Goal: Transaction & Acquisition: Register for event/course

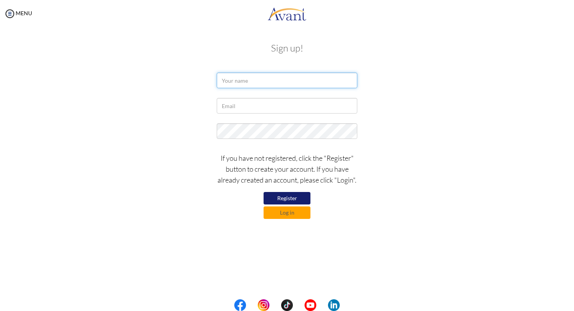
click at [287, 84] on input "text" at bounding box center [287, 81] width 141 height 16
type input "Peris"
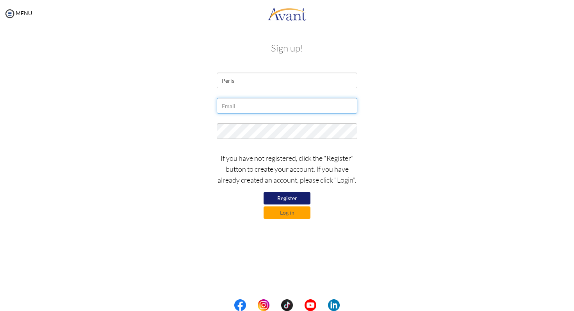
click at [273, 111] on input "text" at bounding box center [287, 106] width 141 height 16
type input "P"
type input "[EMAIL_ADDRESS][DOMAIN_NAME]"
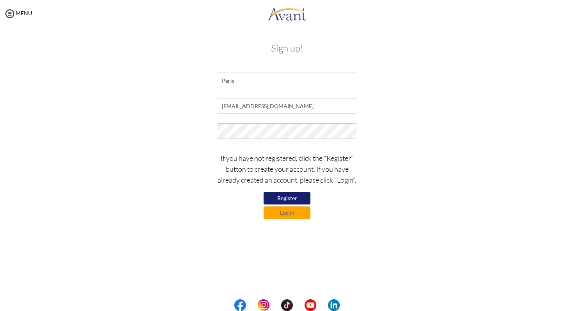
click at [295, 199] on button "Register" at bounding box center [287, 198] width 47 height 13
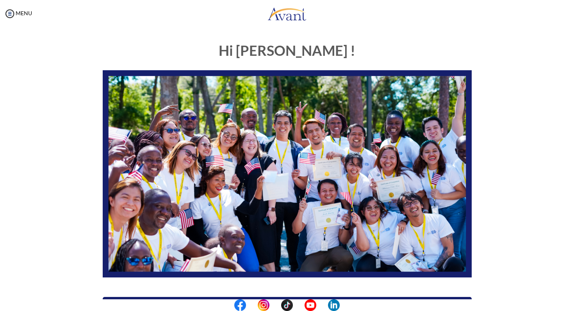
click at [414, 73] on img at bounding box center [287, 174] width 369 height 208
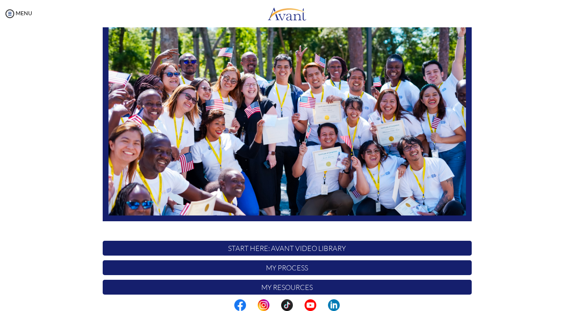
scroll to position [123, 0]
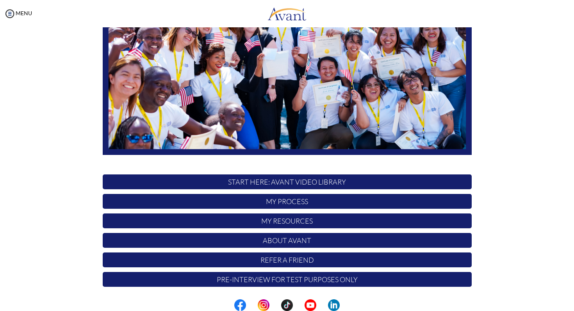
click at [304, 180] on p "START HERE: Avant Video Library" at bounding box center [287, 182] width 369 height 15
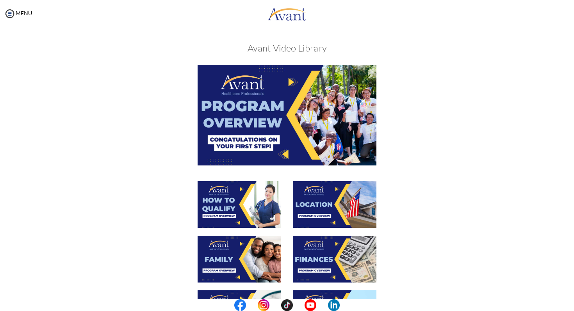
scroll to position [2, 0]
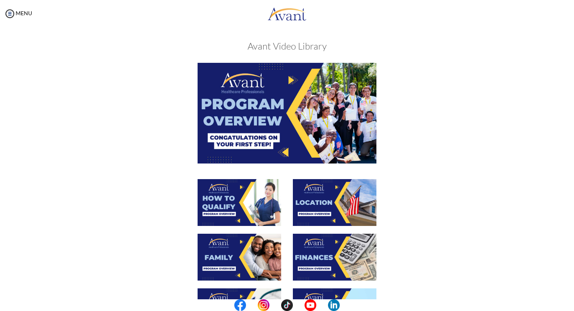
click at [241, 221] on img at bounding box center [240, 202] width 84 height 47
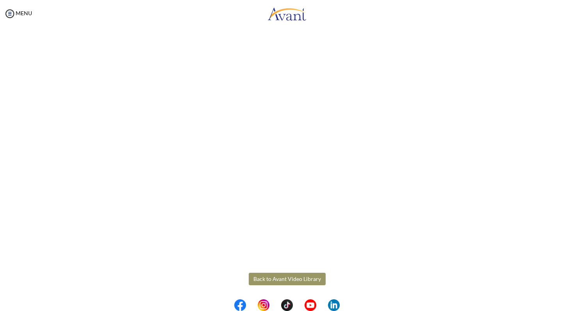
scroll to position [0, 0]
click at [13, 13] on body "Maintenance break. Please come back in 2 hours. MENU My Status What is the next…" at bounding box center [287, 155] width 574 height 311
click at [13, 13] on img at bounding box center [10, 14] width 12 height 12
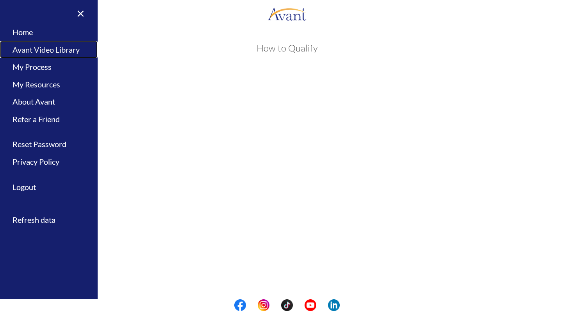
click at [34, 49] on link "Avant Video Library" at bounding box center [49, 50] width 98 height 18
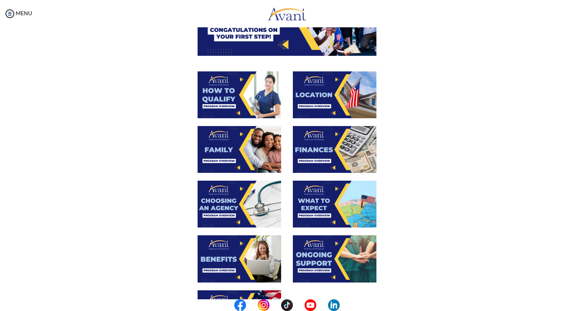
scroll to position [226, 0]
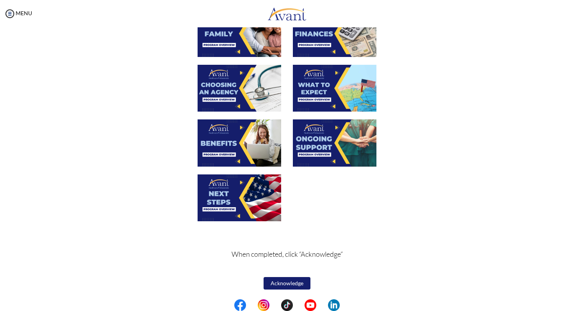
click at [235, 138] on img at bounding box center [240, 143] width 84 height 47
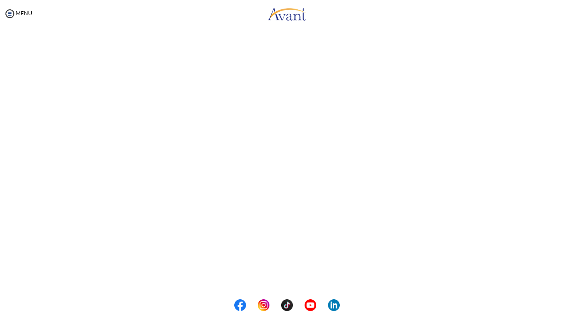
scroll to position [156, 0]
click at [274, 279] on body "Maintenance break. Please come back in 2 hours. MENU My Status What is the next…" at bounding box center [287, 155] width 574 height 311
click at [274, 279] on button "Back to Avant Video Library" at bounding box center [287, 279] width 77 height 13
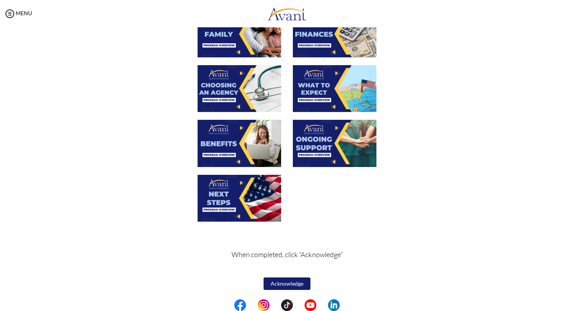
scroll to position [226, 0]
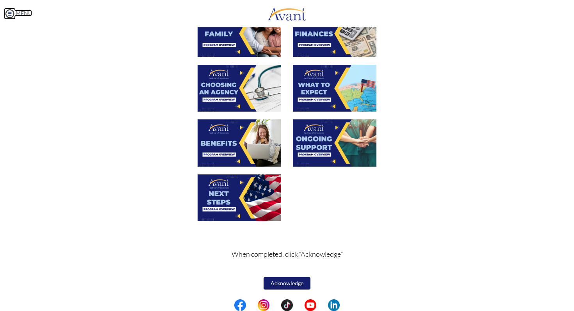
click at [11, 12] on img at bounding box center [10, 14] width 12 height 12
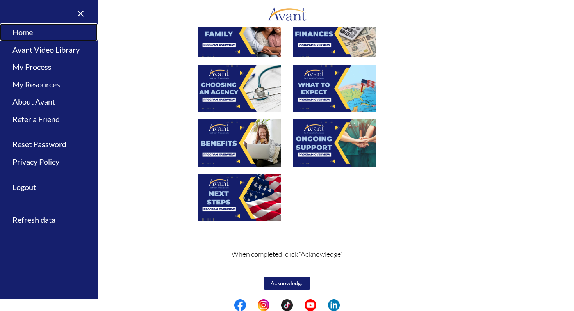
click at [26, 35] on link "Home" at bounding box center [49, 32] width 98 height 18
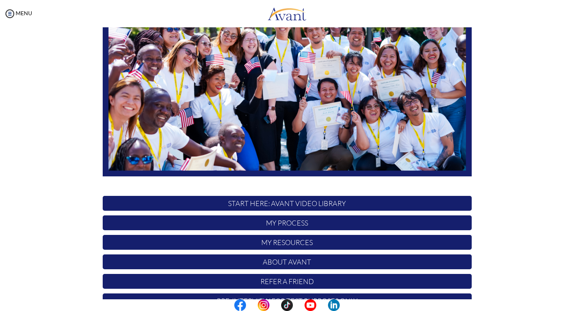
scroll to position [123, 0]
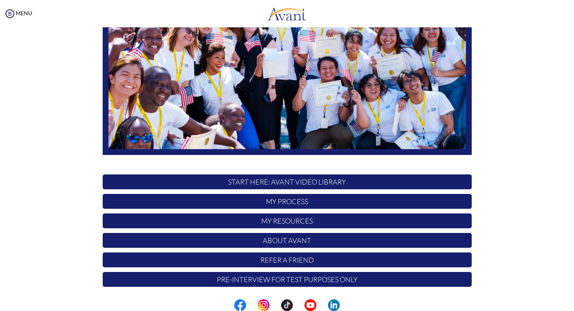
click at [283, 180] on p "START HERE: Avant Video Library" at bounding box center [287, 182] width 369 height 15
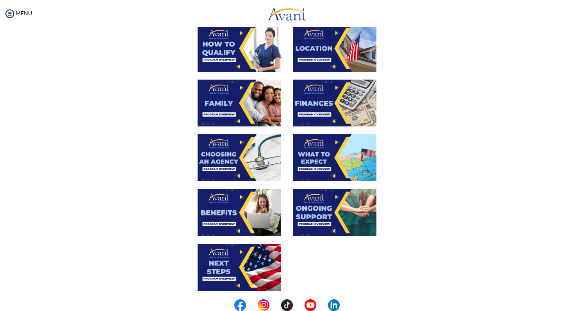
scroll to position [157, 0]
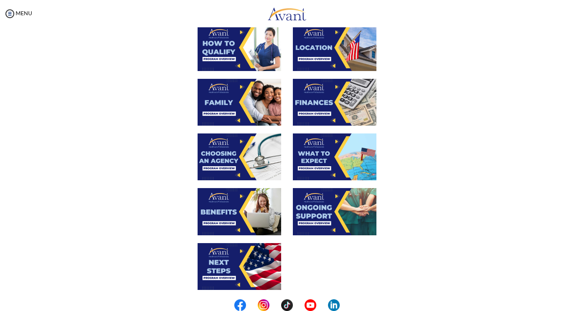
click at [220, 269] on img at bounding box center [240, 266] width 84 height 47
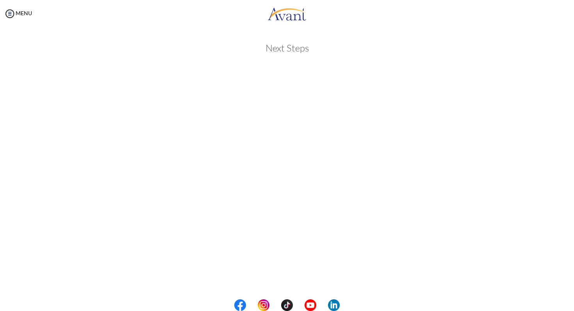
scroll to position [156, 0]
